Goal: Task Accomplishment & Management: Manage account settings

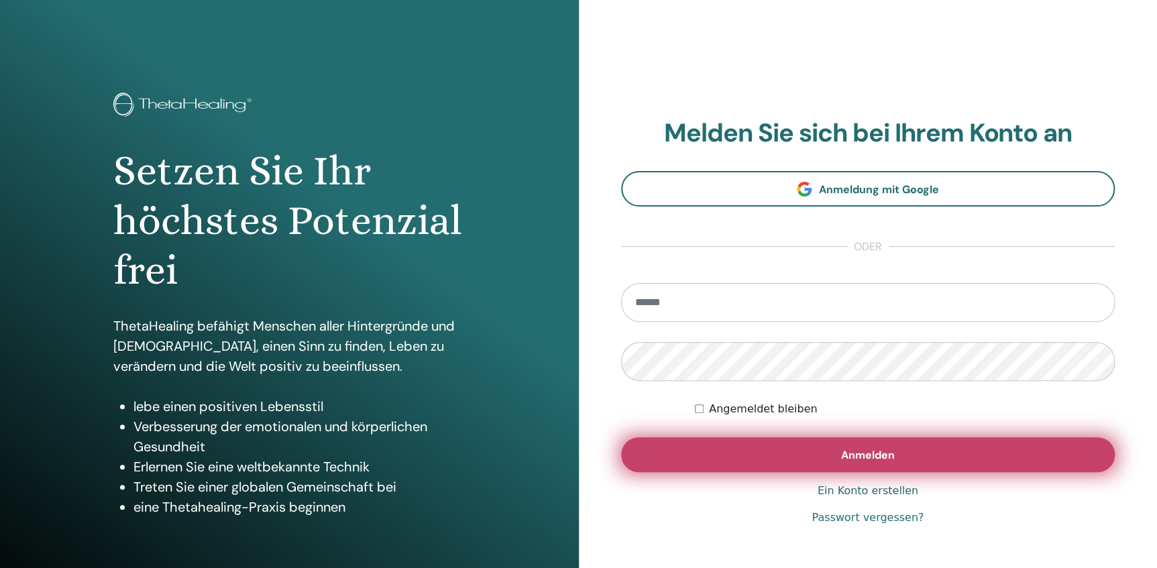
type input "**********"
click at [840, 462] on button "Anmelden" at bounding box center [868, 454] width 494 height 35
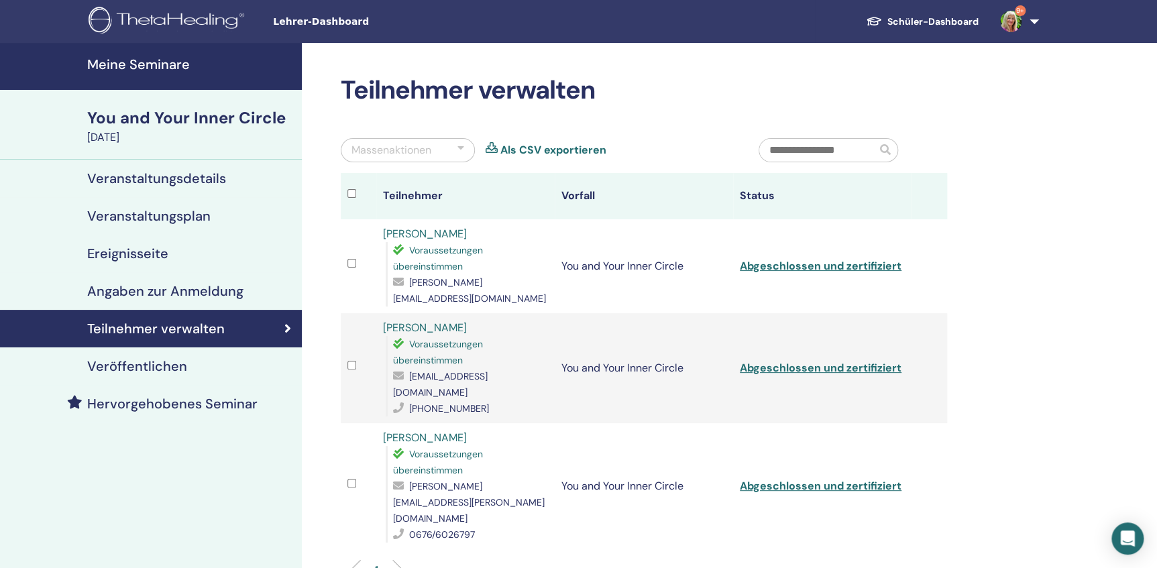
click at [148, 64] on h4 "Meine Seminare" at bounding box center [190, 64] width 207 height 16
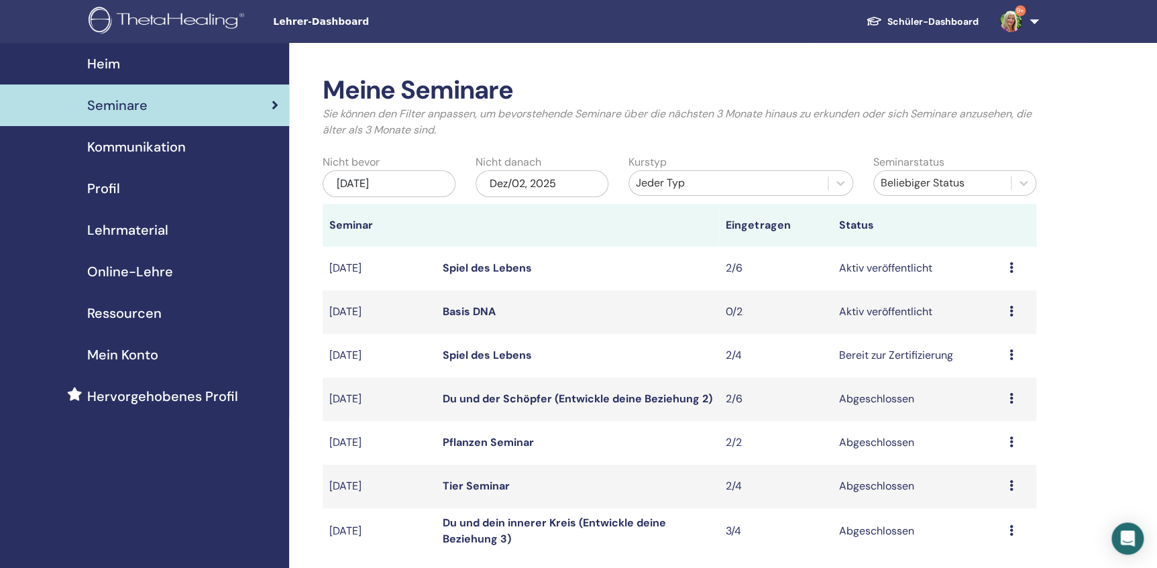
click at [1011, 357] on icon at bounding box center [1011, 354] width 4 height 11
click at [985, 410] on link "Teilnehmer" at bounding box center [987, 408] width 54 height 14
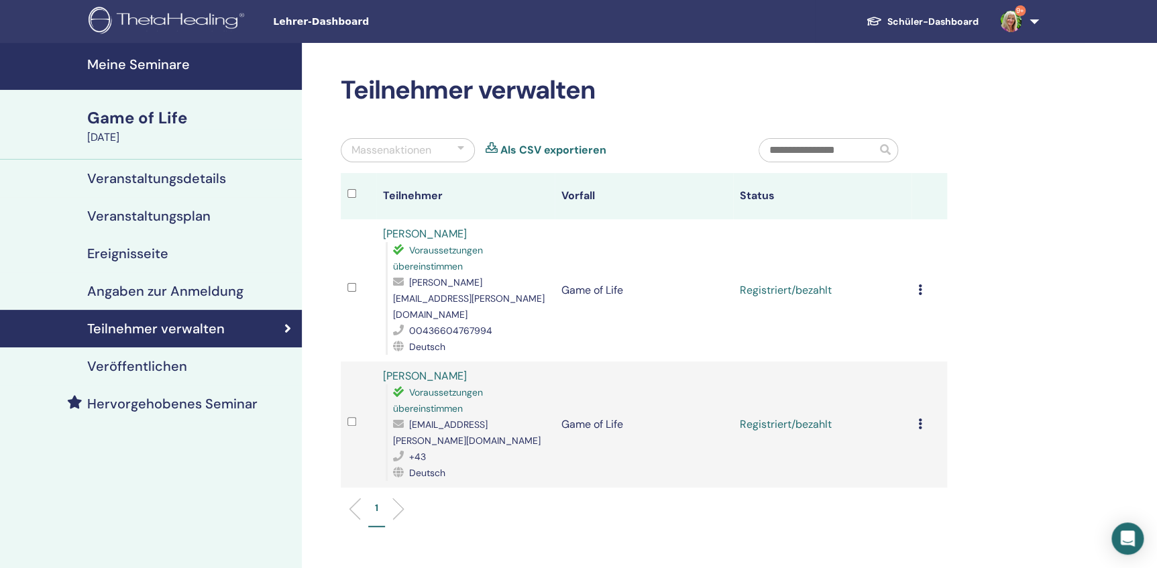
click at [922, 282] on div "Registrierung stornieren Keine automatische Zertifizierung durchführen Als beza…" at bounding box center [929, 290] width 22 height 16
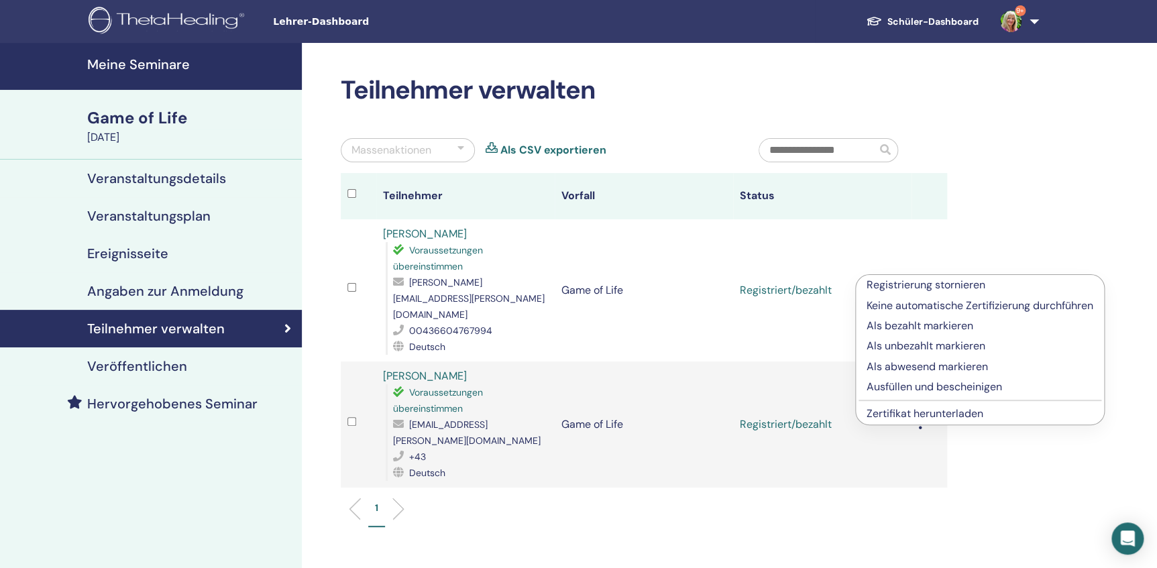
click at [919, 389] on p "Ausfüllen und bescheinigen" at bounding box center [980, 387] width 227 height 16
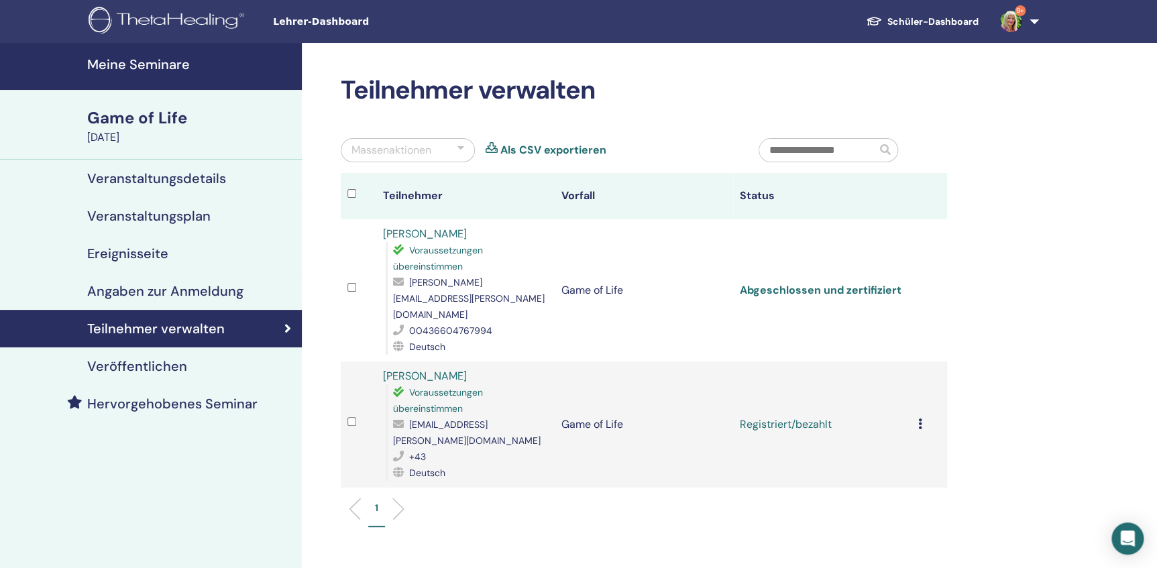
click at [829, 283] on link "Abgeschlossen und zertifiziert" at bounding box center [821, 290] width 162 height 14
click at [920, 419] on icon at bounding box center [920, 424] width 4 height 11
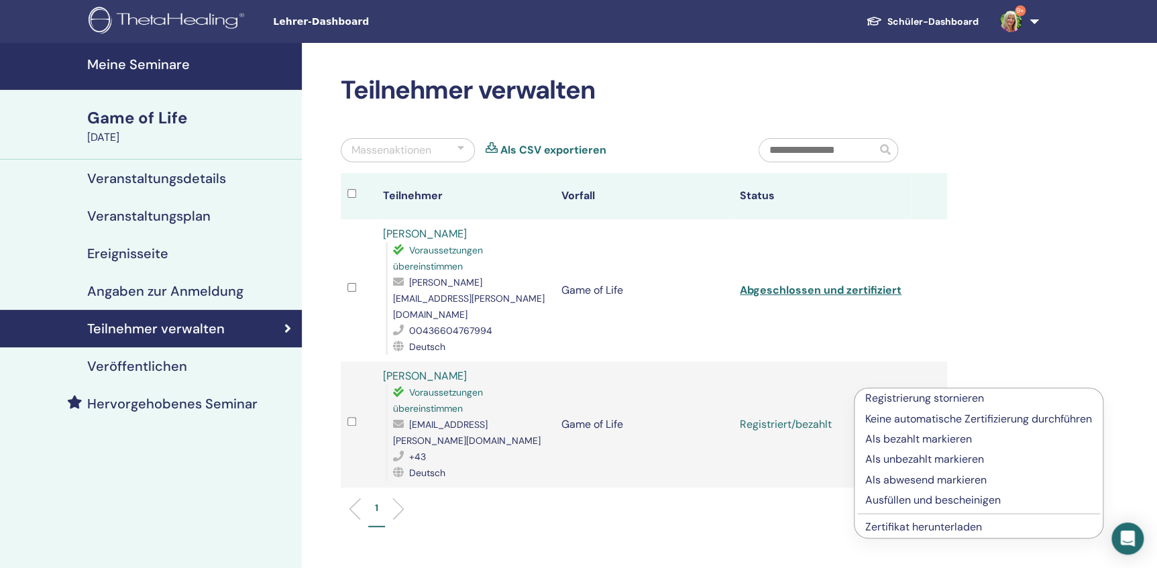
click at [915, 530] on link "Zertifikat herunterladen" at bounding box center [923, 527] width 117 height 14
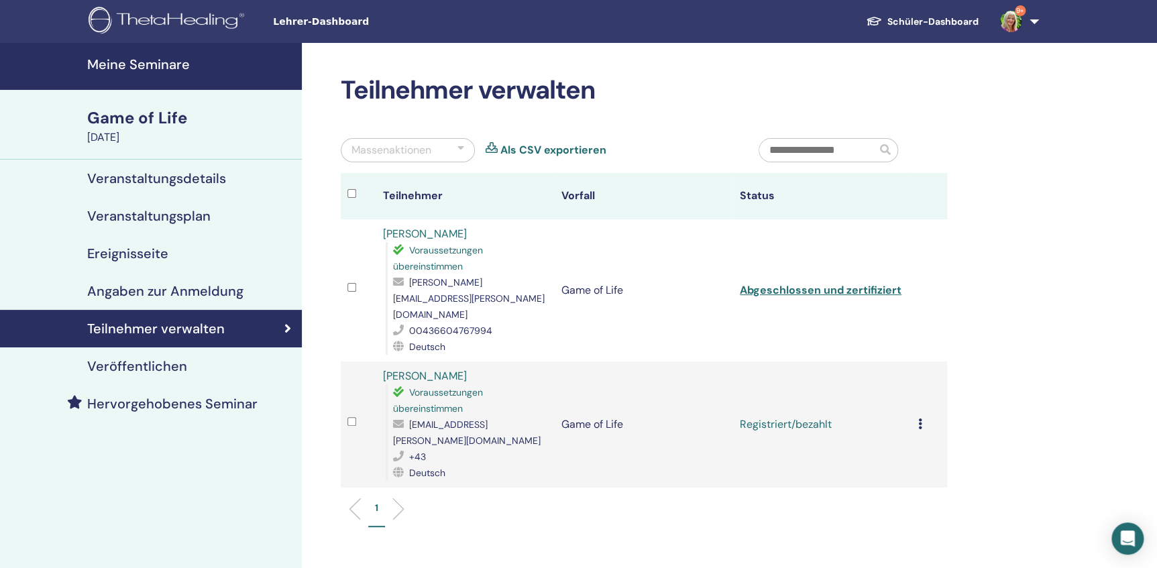
click at [922, 417] on div "Registrierung stornieren Keine automatische Zertifizierung durchführen Als beza…" at bounding box center [929, 425] width 22 height 16
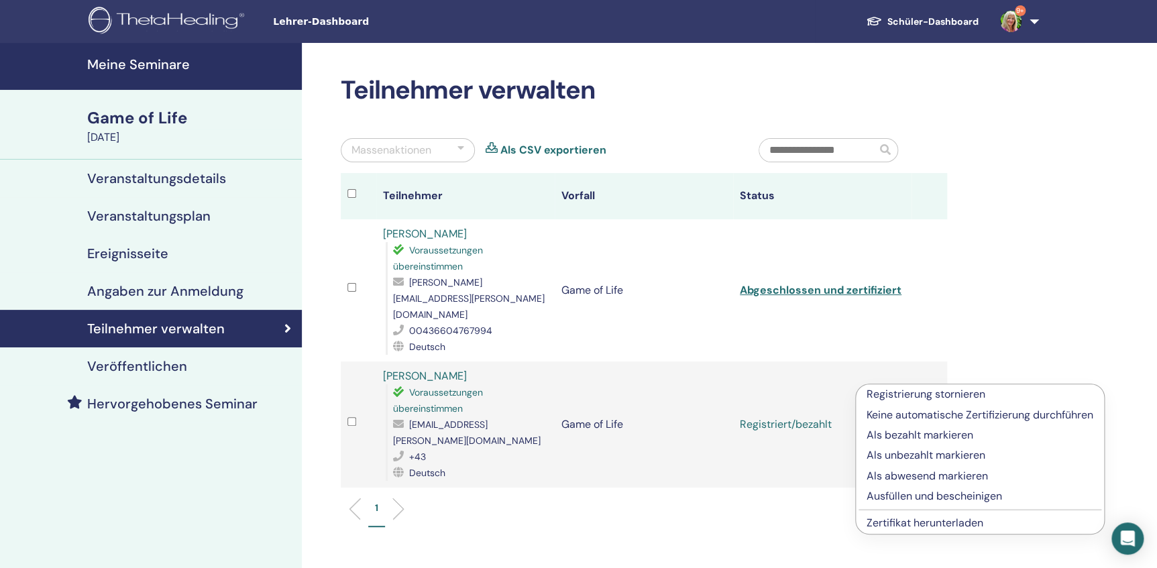
click at [908, 497] on p "Ausfüllen und bescheinigen" at bounding box center [980, 496] width 227 height 16
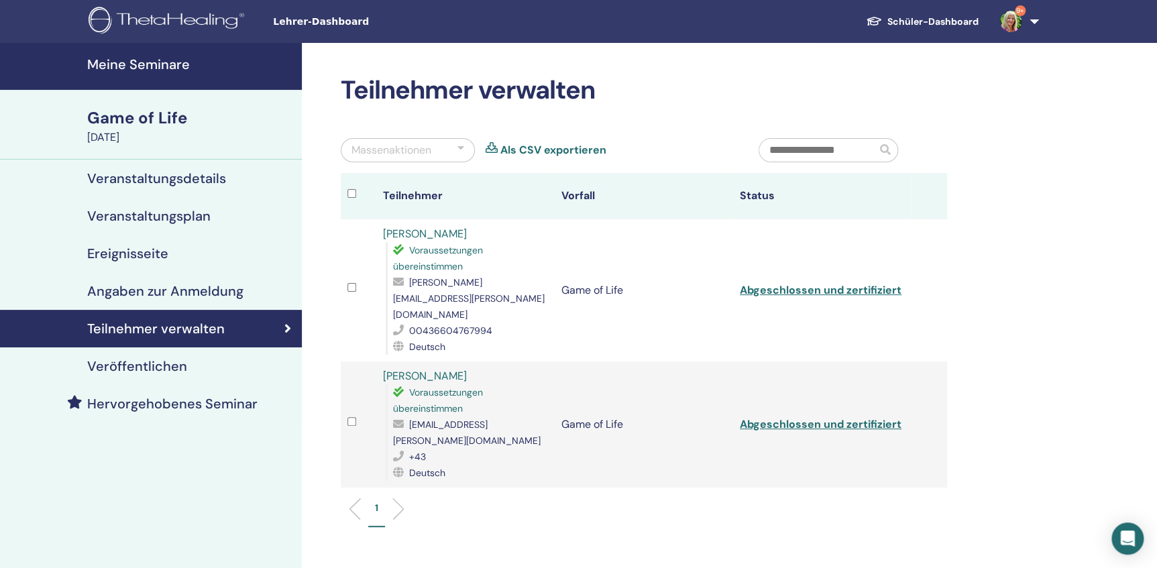
click at [108, 60] on h4 "Meine Seminare" at bounding box center [190, 64] width 207 height 16
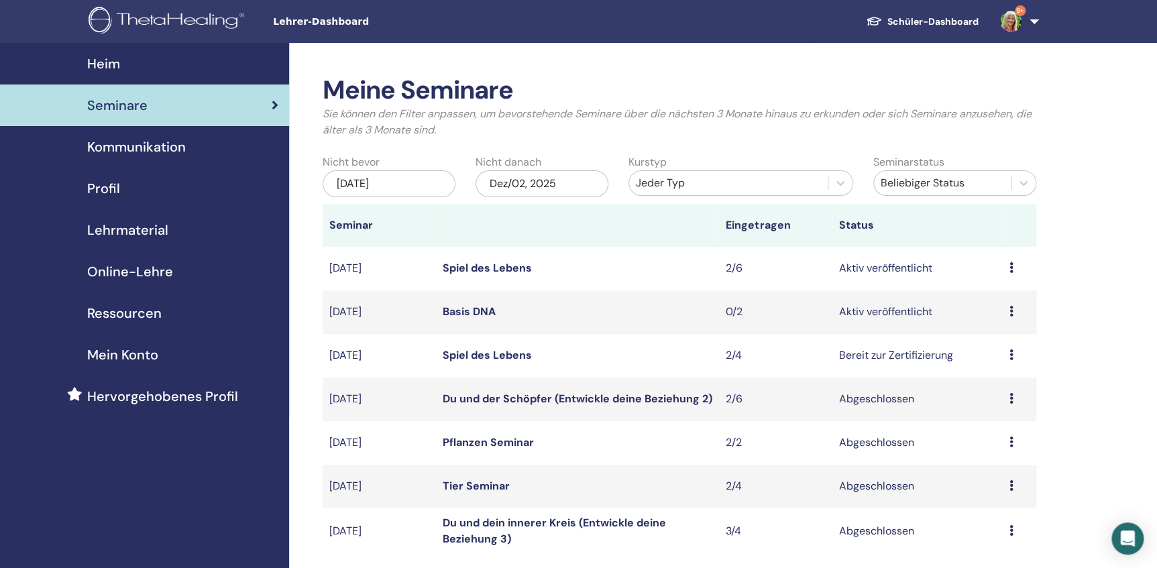
click at [91, 190] on span "Profil" at bounding box center [103, 188] width 33 height 20
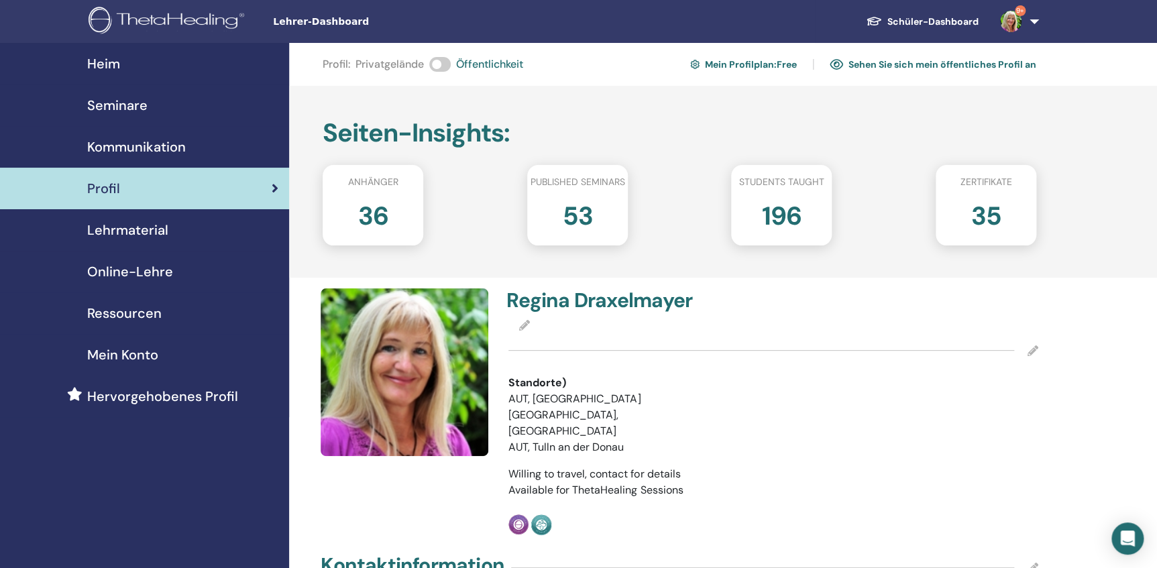
click at [105, 63] on span "Heim" at bounding box center [103, 64] width 33 height 20
